Goal: Task Accomplishment & Management: Manage account settings

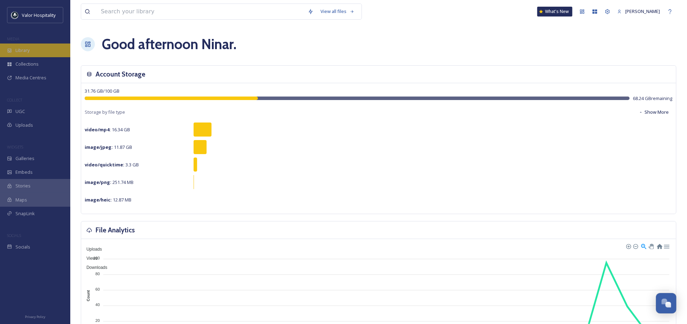
click at [36, 51] on div "Library" at bounding box center [35, 51] width 70 height 14
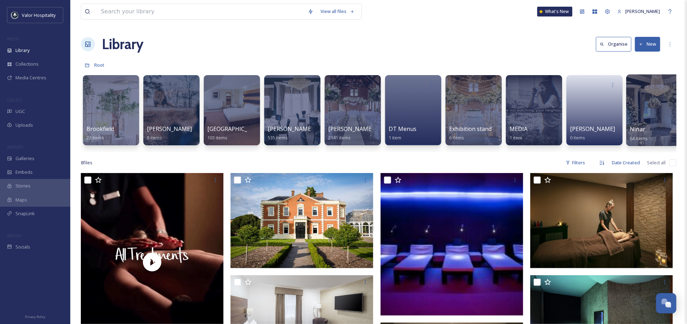
click at [651, 105] on div at bounding box center [654, 111] width 57 height 72
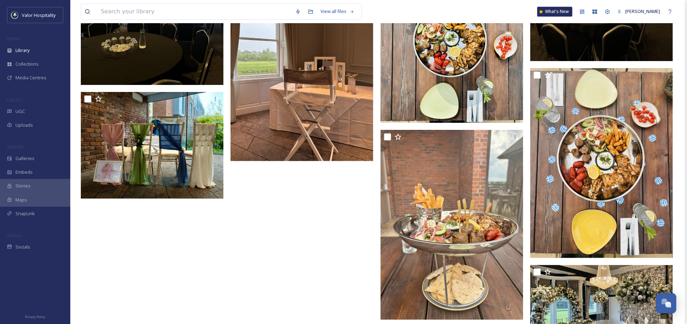
scroll to position [3393, 0]
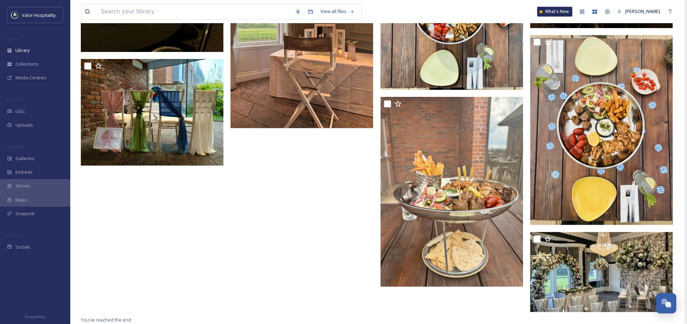
drag, startPoint x: 248, startPoint y: 209, endPoint x: 251, endPoint y: 209, distance: 3.5
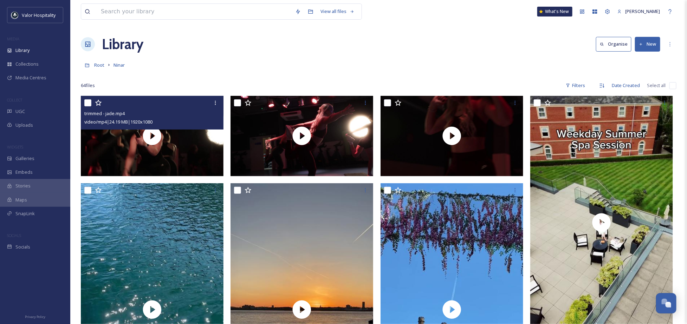
click at [88, 101] on input "checkbox" at bounding box center [87, 102] width 7 height 7
checkbox input "true"
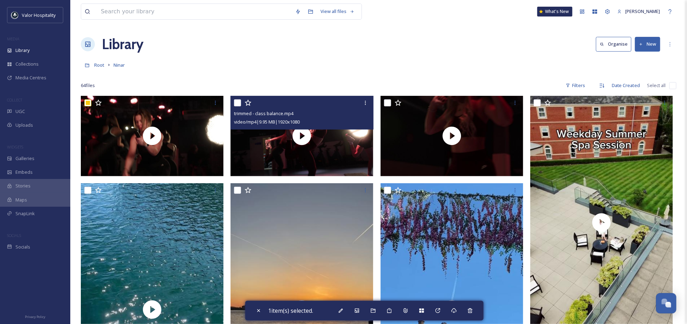
click at [239, 103] on input "checkbox" at bounding box center [237, 102] width 7 height 7
checkbox input "true"
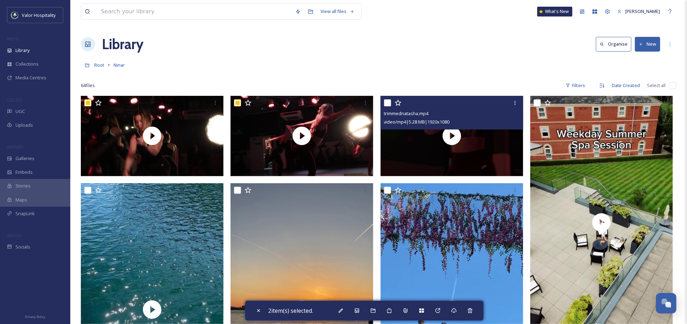
click at [384, 102] on input "checkbox" at bounding box center [387, 102] width 7 height 7
checkbox input "true"
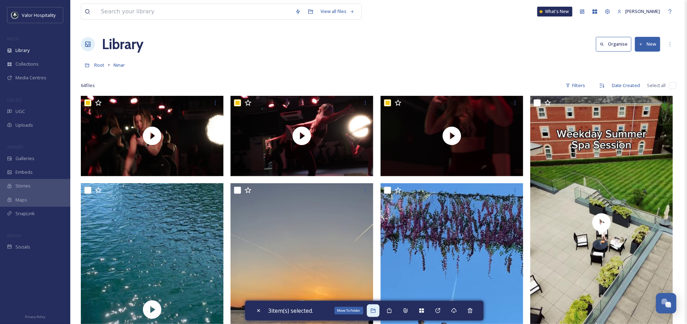
click at [379, 310] on div "Move To Folder" at bounding box center [373, 311] width 13 height 13
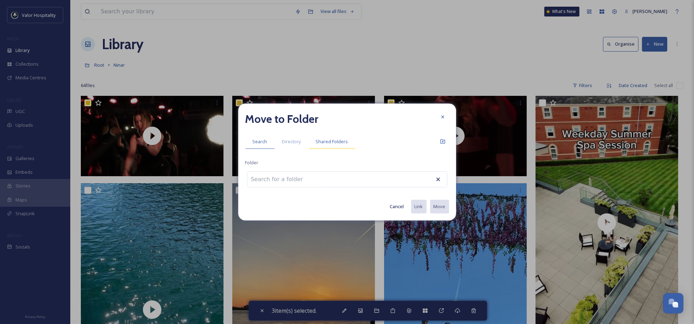
click at [321, 142] on span "Shared Folders" at bounding box center [332, 141] width 32 height 7
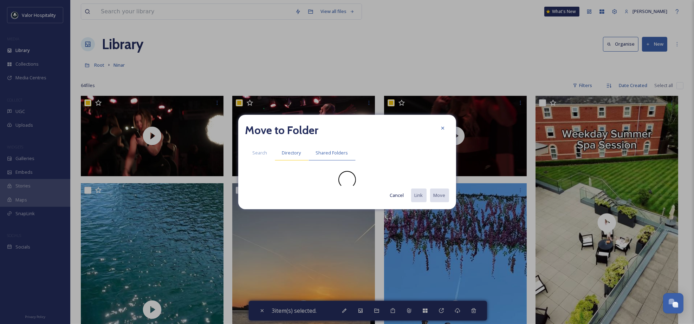
click at [288, 154] on span "Directory" at bounding box center [291, 153] width 19 height 7
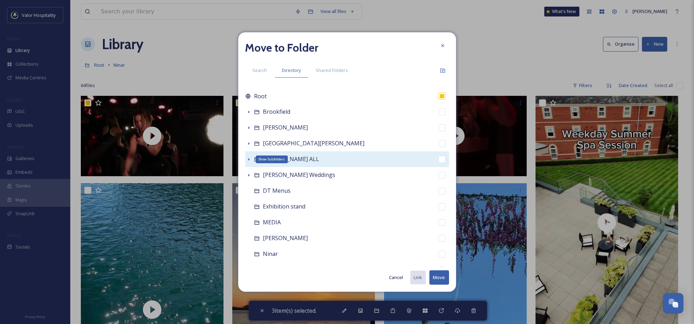
click at [248, 158] on icon at bounding box center [249, 160] width 6 height 6
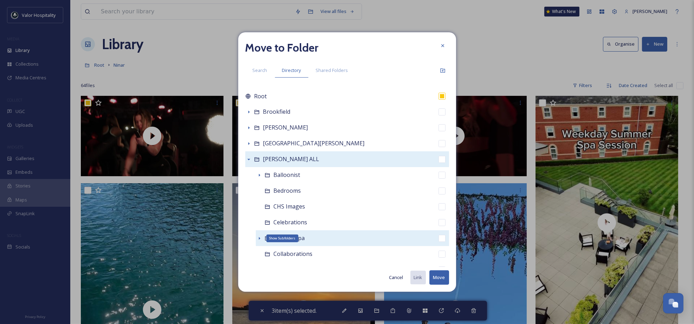
click at [258, 238] on icon at bounding box center [260, 239] width 6 height 6
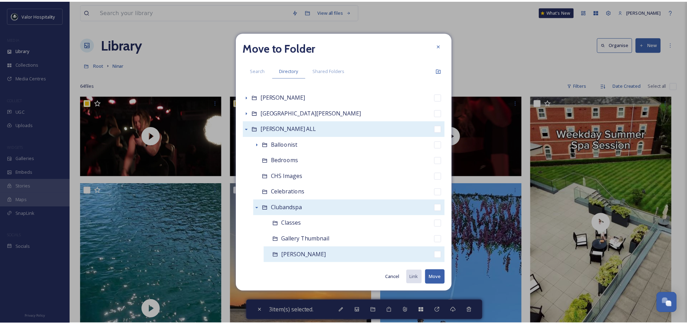
scroll to position [47, 0]
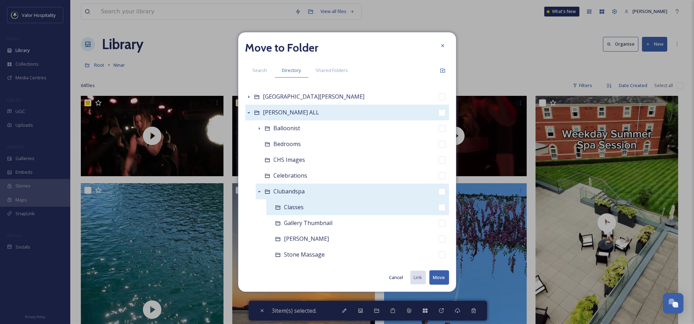
click at [439, 209] on input "checkbox" at bounding box center [442, 207] width 7 height 7
checkbox input "true"
checkbox input "false"
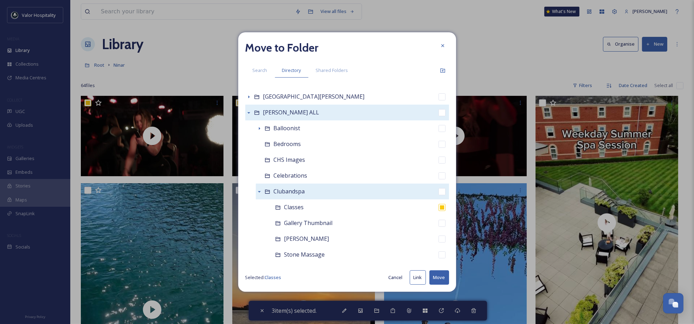
click at [439, 277] on button "Move" at bounding box center [439, 278] width 20 height 14
